Goal: Task Accomplishment & Management: Manage account settings

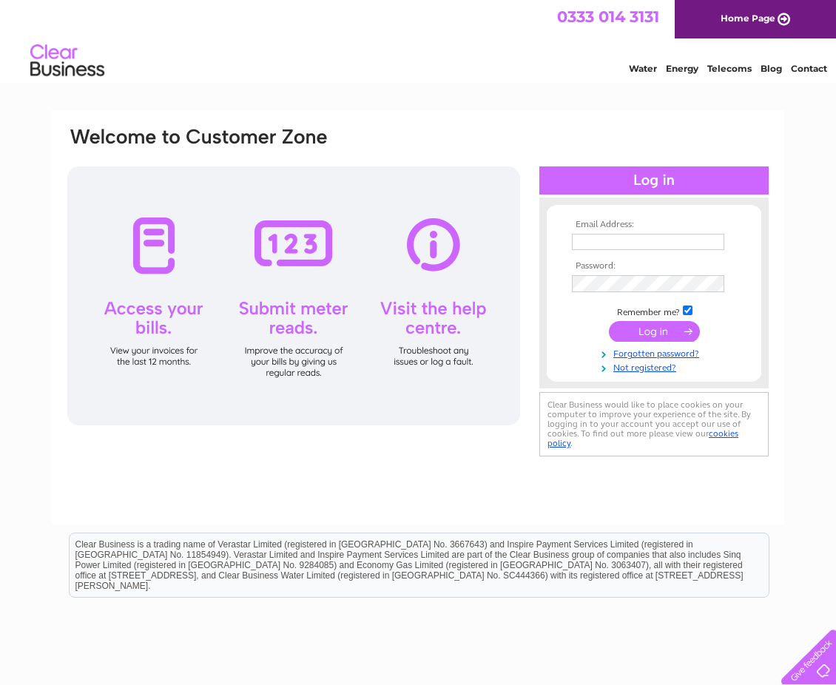
type input "[EMAIL_ADDRESS][DOMAIN_NAME]"
click at [645, 339] on input "submit" at bounding box center [654, 331] width 91 height 21
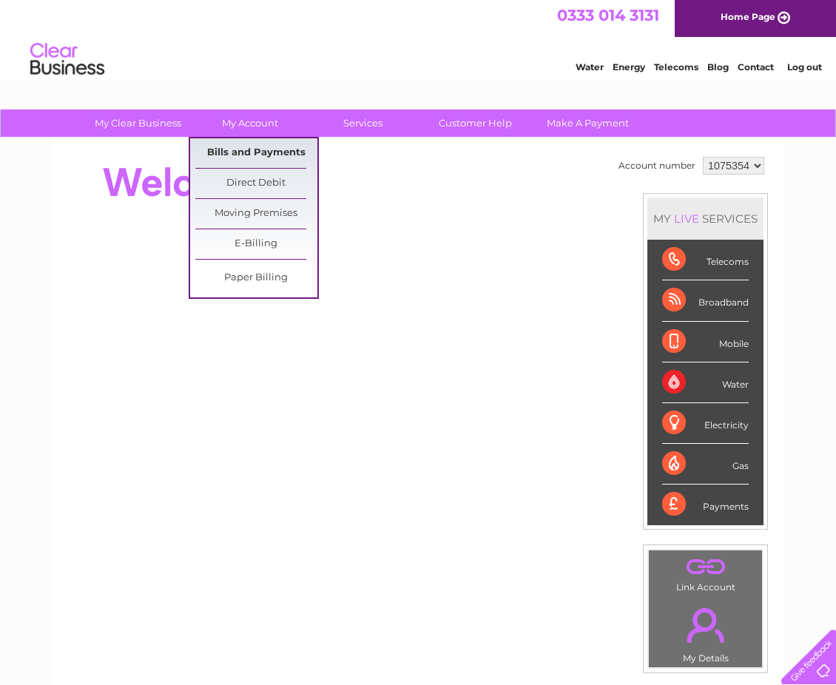
scroll to position [2, 1]
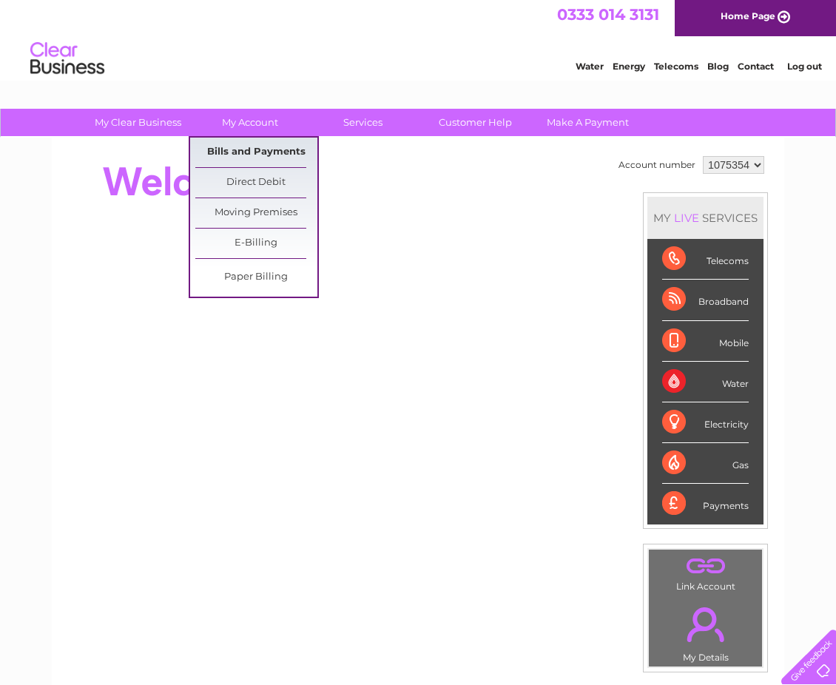
click at [255, 147] on link "Bills and Payments" at bounding box center [256, 153] width 122 height 30
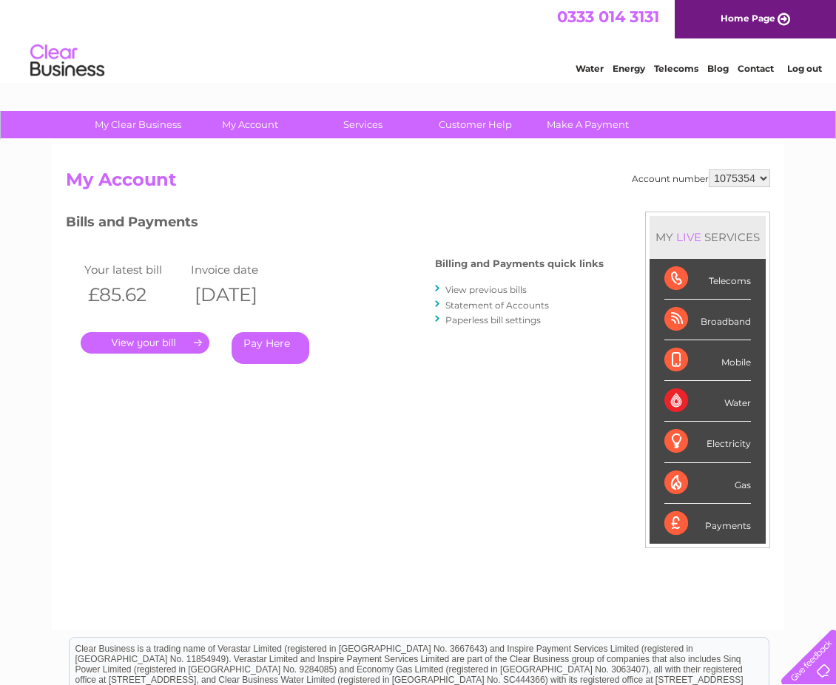
click at [146, 340] on link "." at bounding box center [145, 342] width 129 height 21
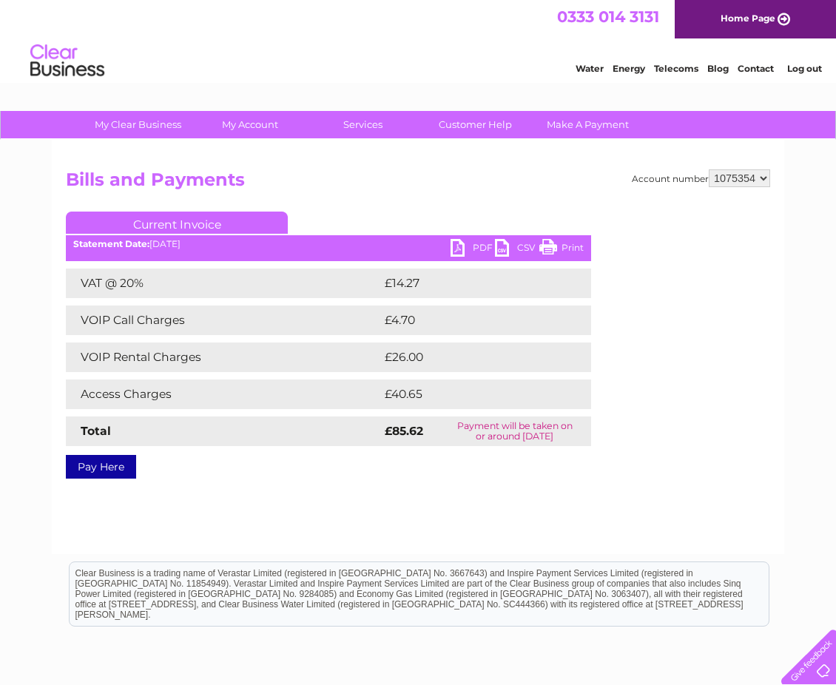
click at [457, 250] on link "PDF" at bounding box center [473, 249] width 44 height 21
click at [800, 70] on link "Log out" at bounding box center [804, 68] width 35 height 11
